Goal: Task Accomplishment & Management: Use online tool/utility

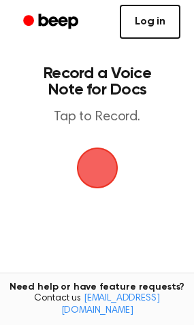
click at [162, 24] on link "Log in" at bounding box center [150, 22] width 60 height 34
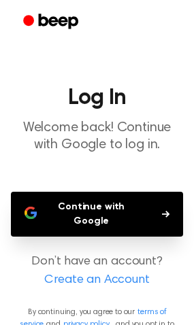
click at [132, 202] on button "Continue with Google" at bounding box center [97, 214] width 172 height 45
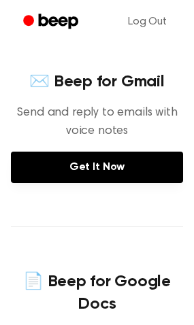
scroll to position [612, 0]
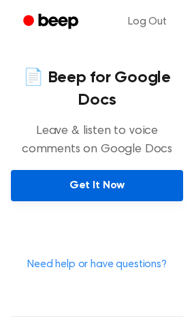
click at [126, 187] on link "Get It Now" at bounding box center [97, 185] width 172 height 31
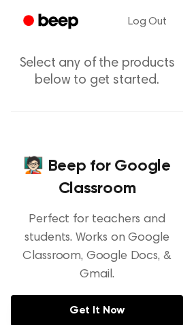
scroll to position [0, 0]
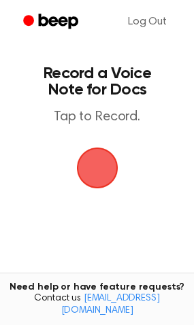
click at [103, 170] on span "button" at bounding box center [97, 168] width 38 height 38
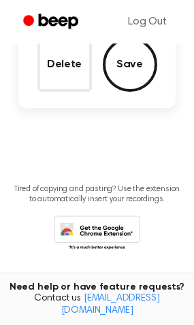
scroll to position [198, 0]
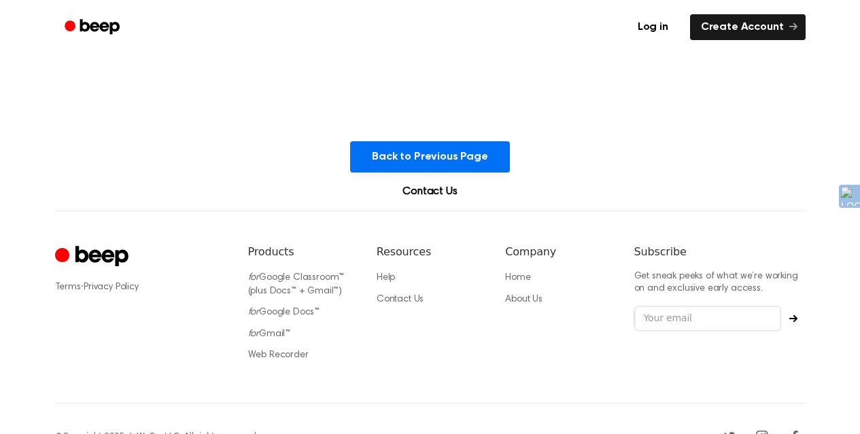
click at [430, 193] on link "Contact Us" at bounding box center [429, 192] width 87 height 16
click at [762, 22] on link "Create Account" at bounding box center [748, 27] width 116 height 26
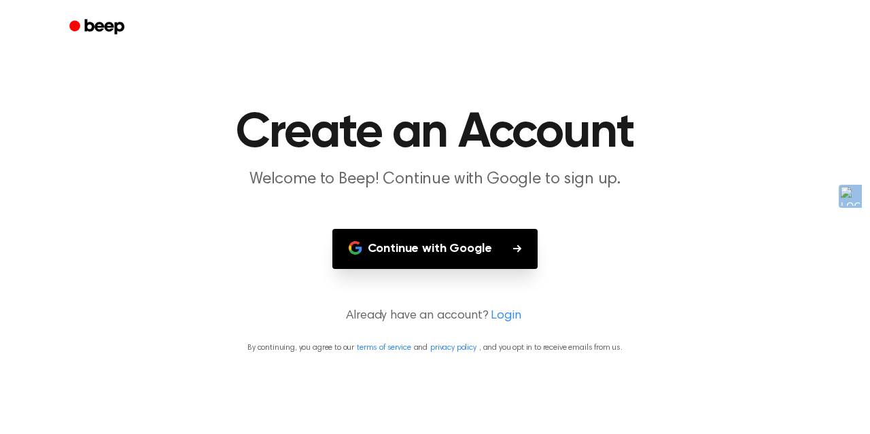
click at [502, 321] on link "Login" at bounding box center [506, 316] width 30 height 18
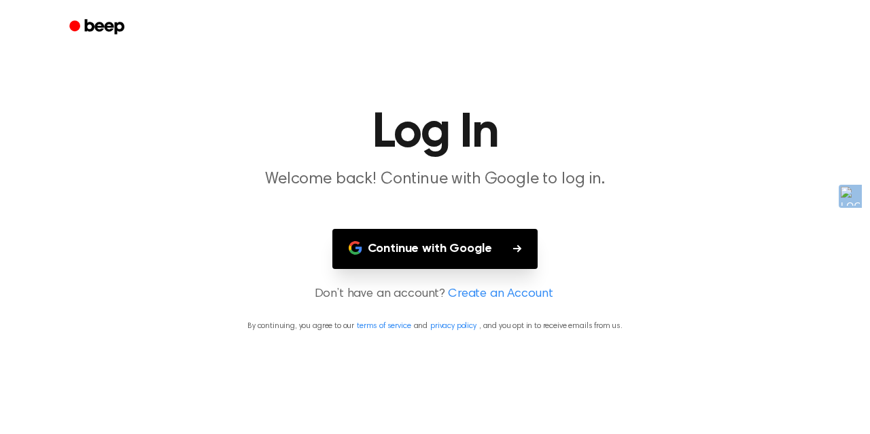
click at [447, 256] on button "Continue with Google" at bounding box center [435, 249] width 206 height 40
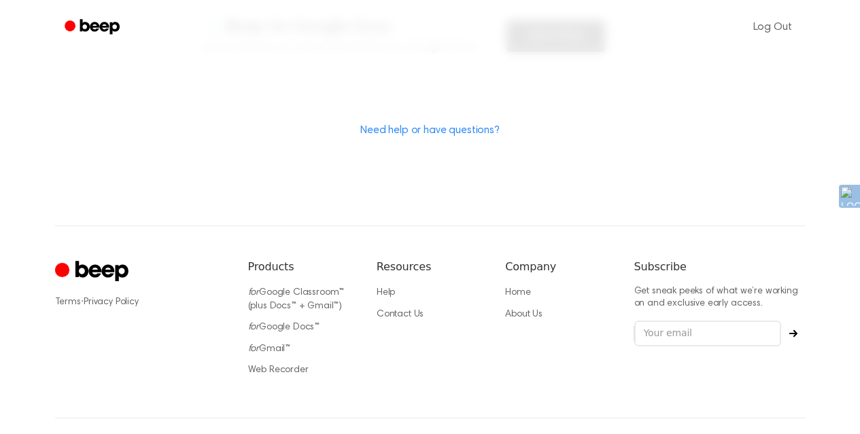
scroll to position [204, 0]
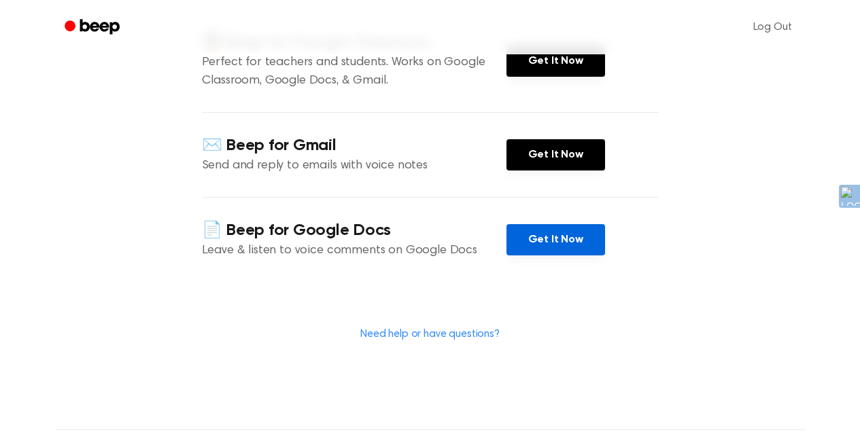
click at [562, 239] on link "Get It Now" at bounding box center [555, 239] width 99 height 31
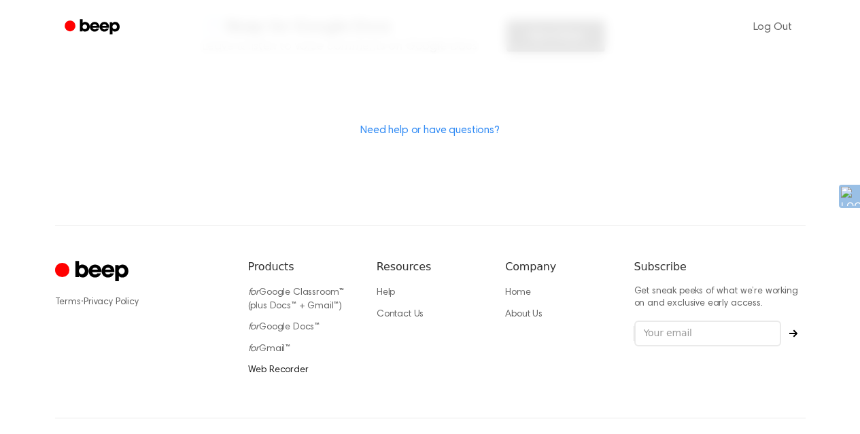
click at [275, 368] on link "Web Recorder" at bounding box center [278, 371] width 60 height 10
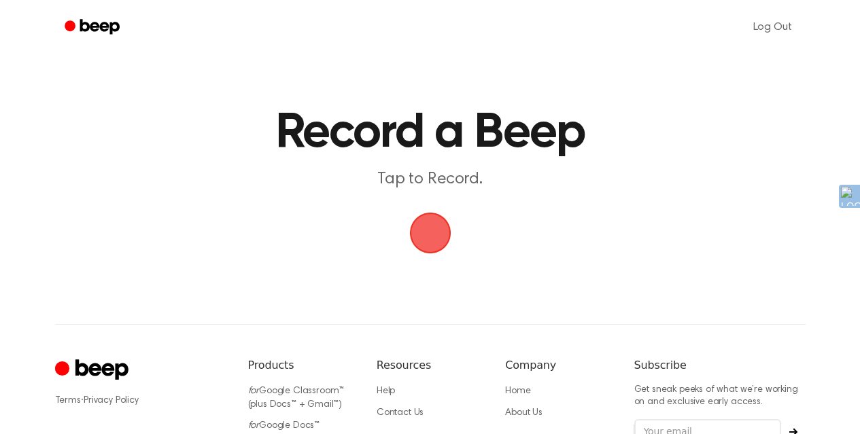
click at [428, 231] on span "button" at bounding box center [430, 233] width 38 height 38
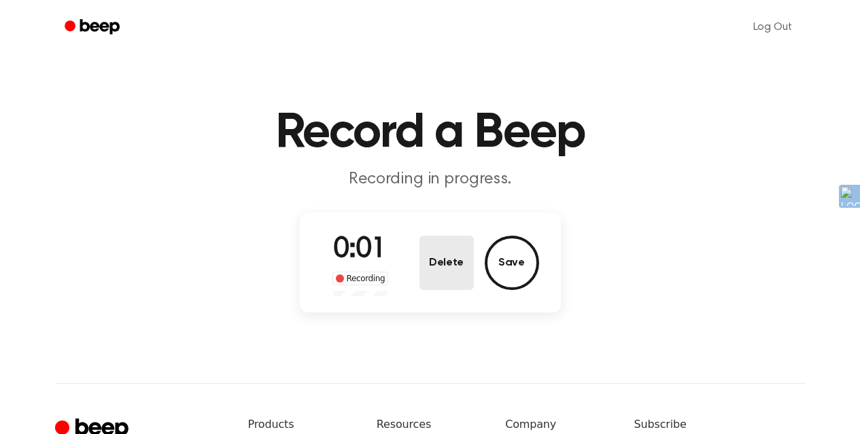
click at [436, 255] on button "Delete" at bounding box center [446, 263] width 54 height 54
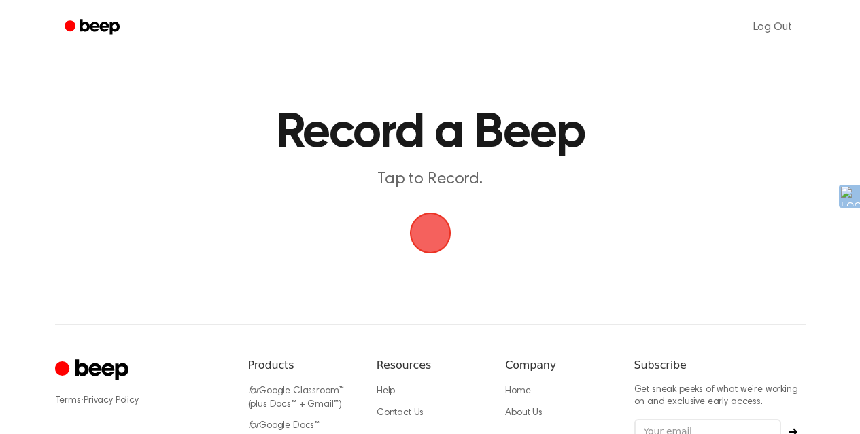
click at [433, 242] on span "button" at bounding box center [430, 233] width 38 height 38
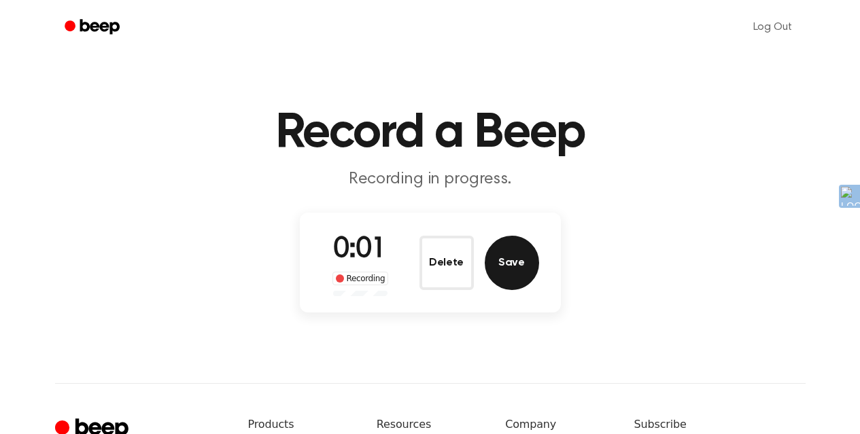
click at [509, 280] on button "Save" at bounding box center [512, 263] width 54 height 54
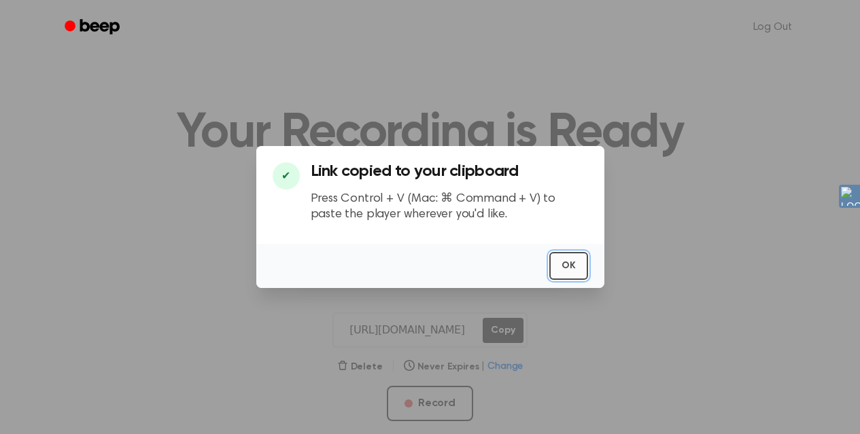
click at [564, 259] on button "OK" at bounding box center [568, 266] width 39 height 28
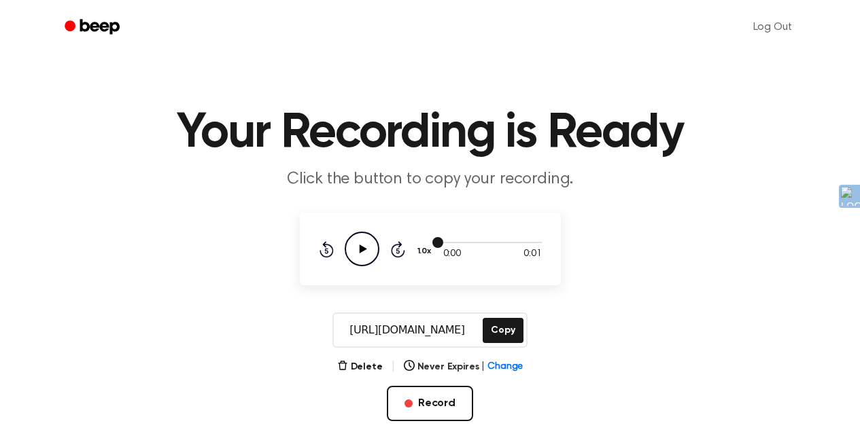
scroll to position [204, 0]
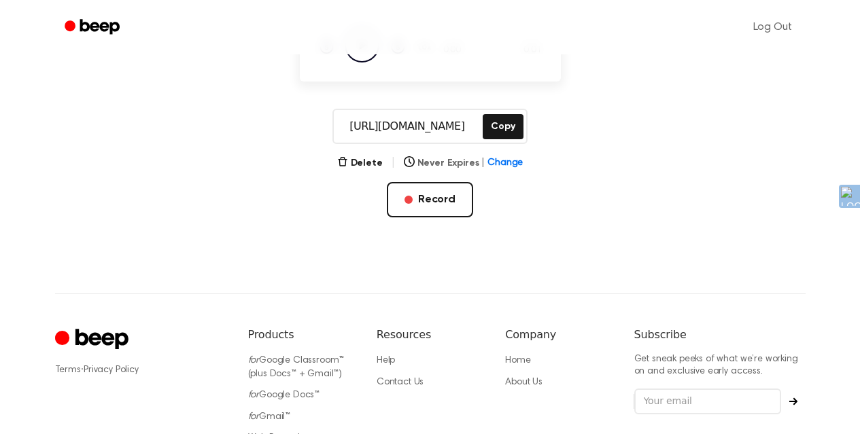
click at [495, 167] on span "Change" at bounding box center [504, 163] width 35 height 14
click at [569, 191] on main "Your Recording is Ready Click the button to copy your recording. 0:00 0:01 Your…" at bounding box center [430, 12] width 860 height 432
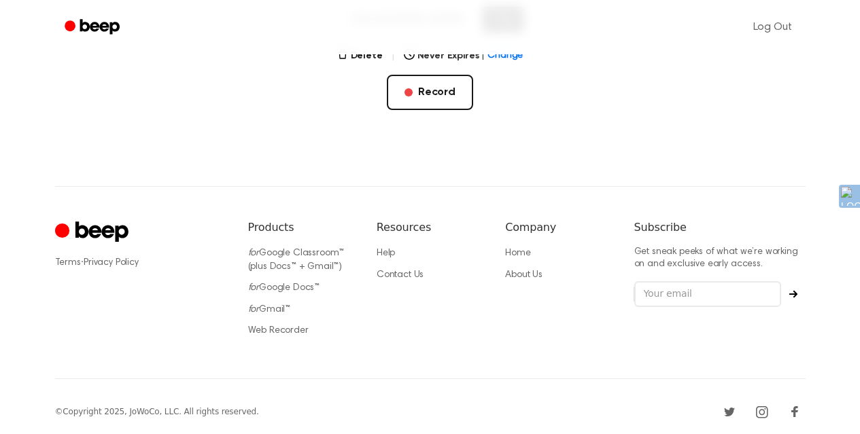
scroll to position [317, 0]
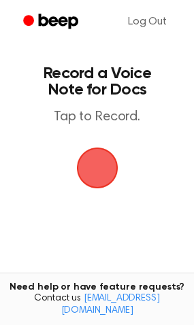
click at [101, 162] on span "button" at bounding box center [97, 168] width 38 height 38
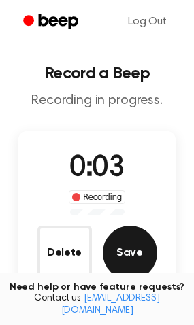
click at [134, 245] on button "Save" at bounding box center [130, 253] width 54 height 54
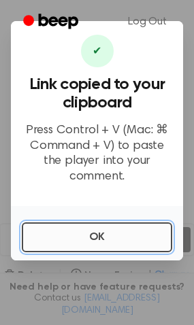
click at [118, 224] on button "OK" at bounding box center [97, 237] width 150 height 30
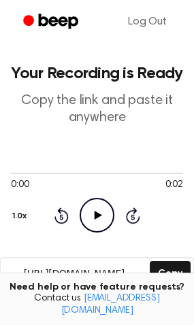
scroll to position [204, 0]
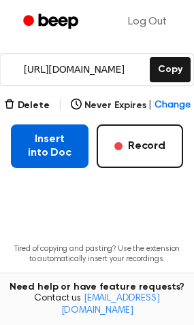
click at [64, 146] on button "Insert into Doc" at bounding box center [49, 146] width 77 height 44
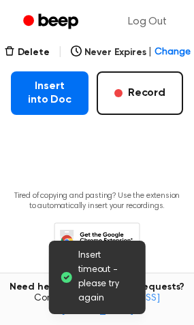
scroll to position [273, 0]
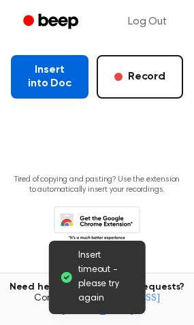
click at [50, 96] on button "Insert into Doc" at bounding box center [49, 77] width 77 height 44
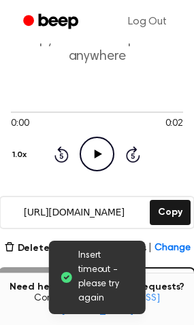
scroll to position [265, 0]
